Goal: Information Seeking & Learning: Learn about a topic

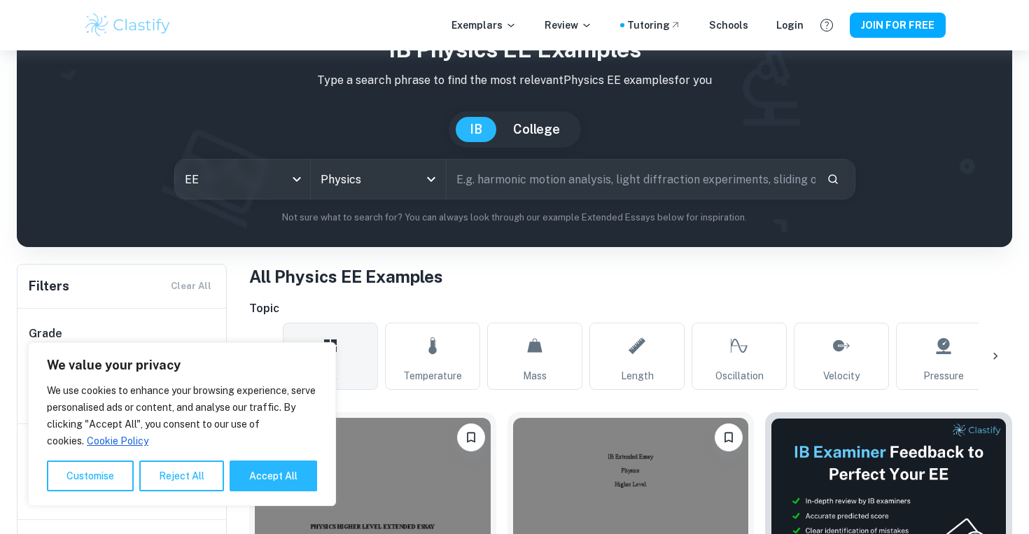
scroll to position [307, 0]
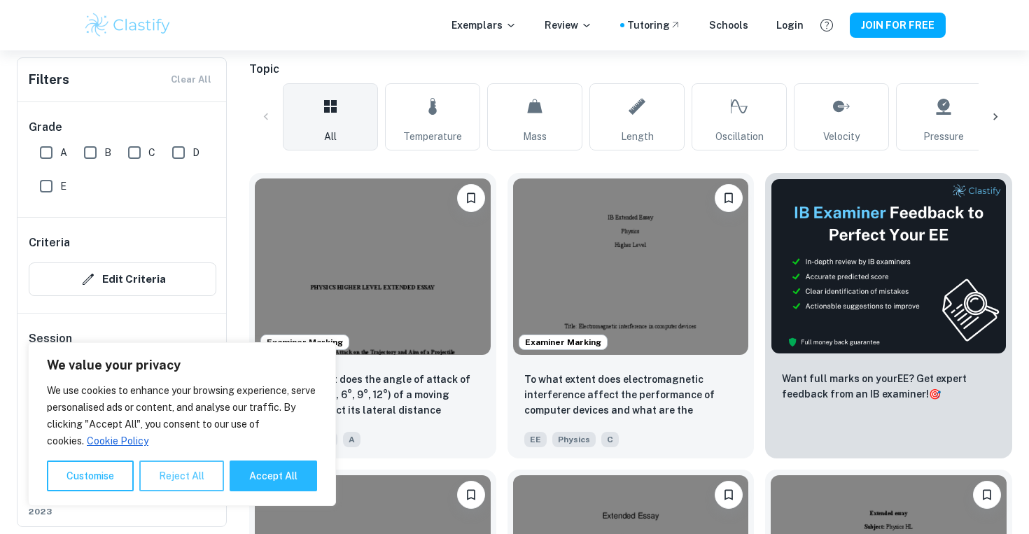
click at [205, 466] on button "Reject All" at bounding box center [181, 476] width 85 height 31
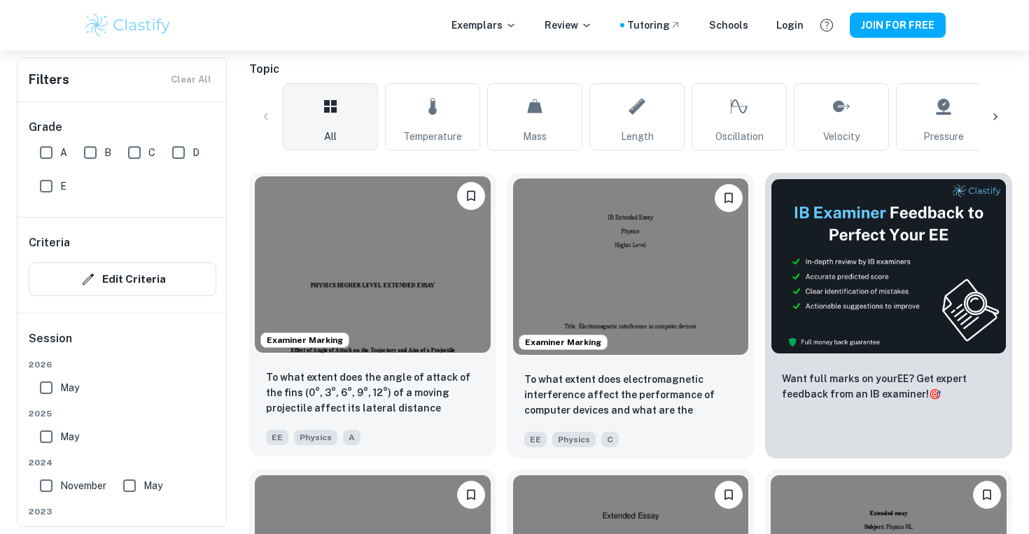
click at [403, 279] on img at bounding box center [373, 264] width 236 height 176
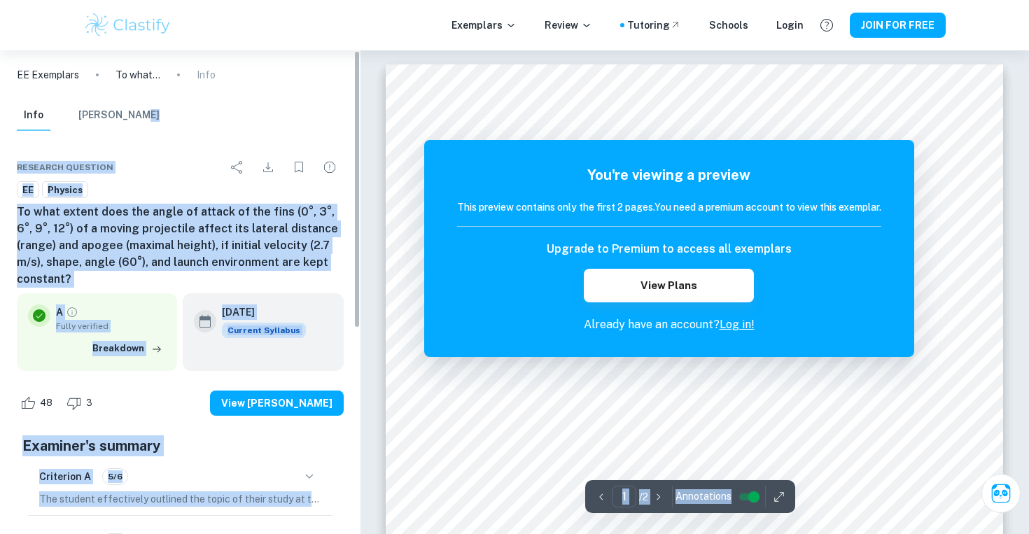
drag, startPoint x: 361, startPoint y: 116, endPoint x: 321, endPoint y: 117, distance: 39.2
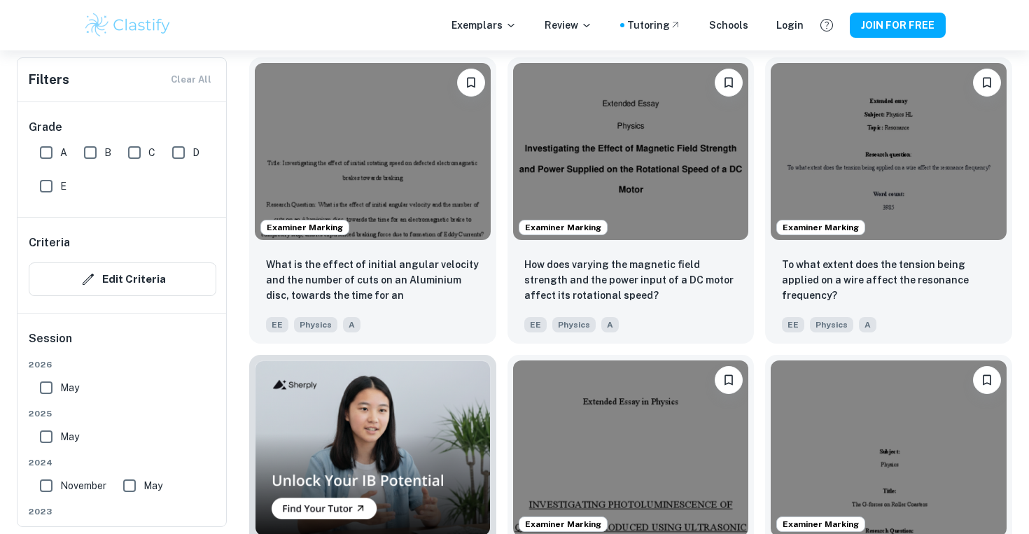
scroll to position [717, 0]
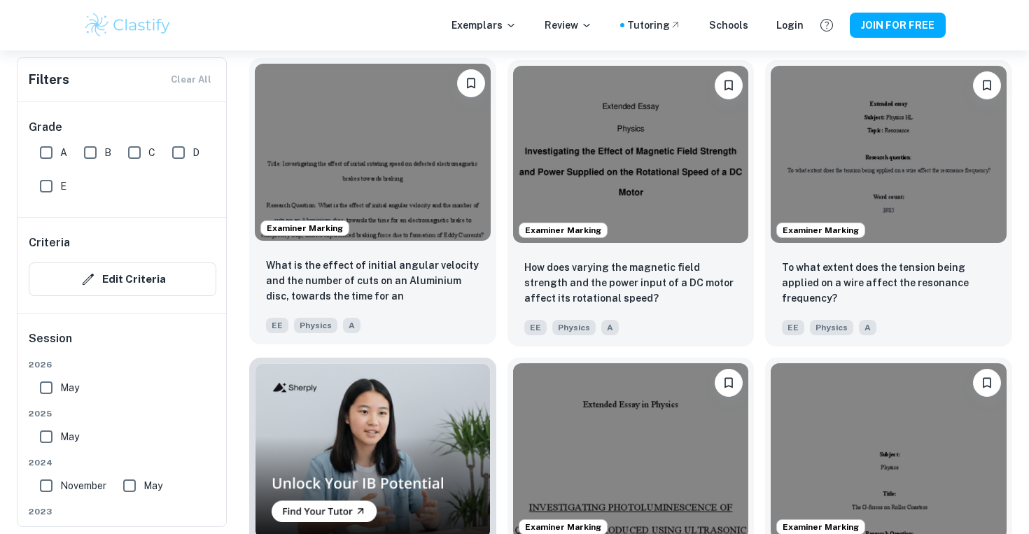
click at [494, 317] on div "What is the effect of initial angular velocity and the number of cuts on an Alu…" at bounding box center [372, 295] width 247 height 98
